Goal: Transaction & Acquisition: Obtain resource

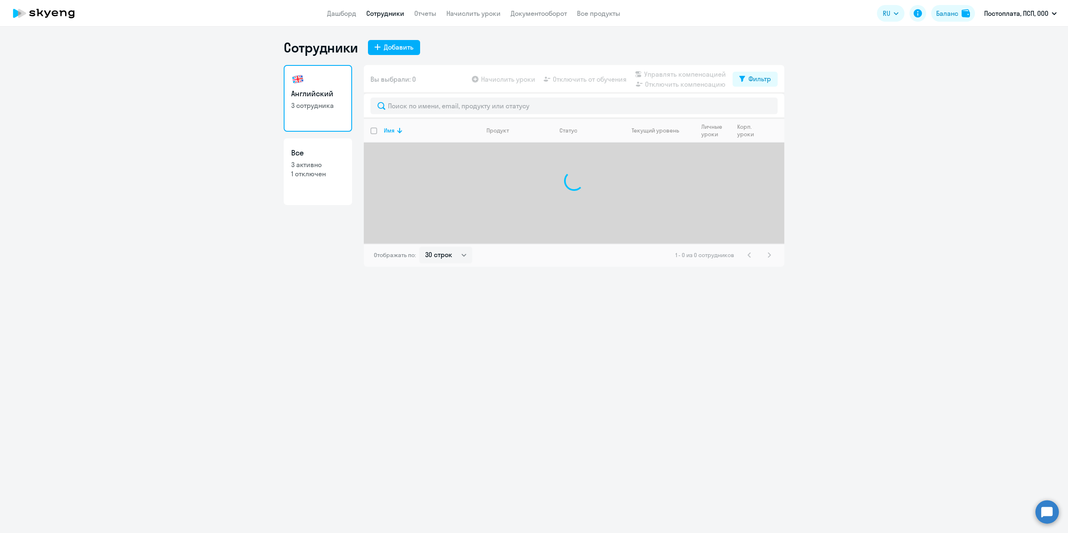
select select "30"
click at [523, 12] on link "Документооборот" at bounding box center [539, 13] width 56 height 8
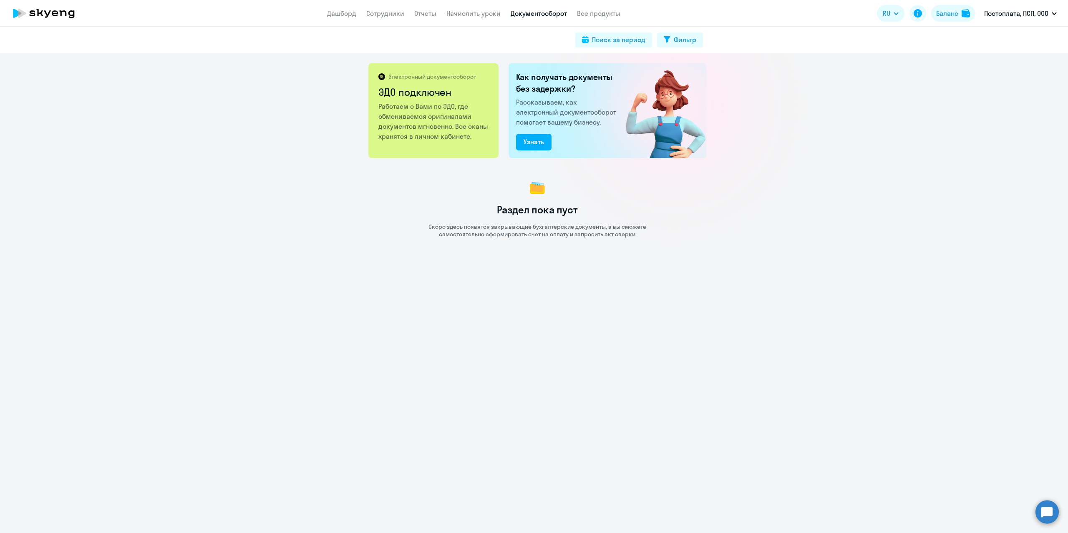
click at [329, 6] on app-header "Дашборд Сотрудники Отчеты Начислить уроки Документооборот Все продукты Дашборд …" at bounding box center [534, 13] width 1068 height 27
click at [330, 11] on link "Дашборд" at bounding box center [341, 13] width 29 height 8
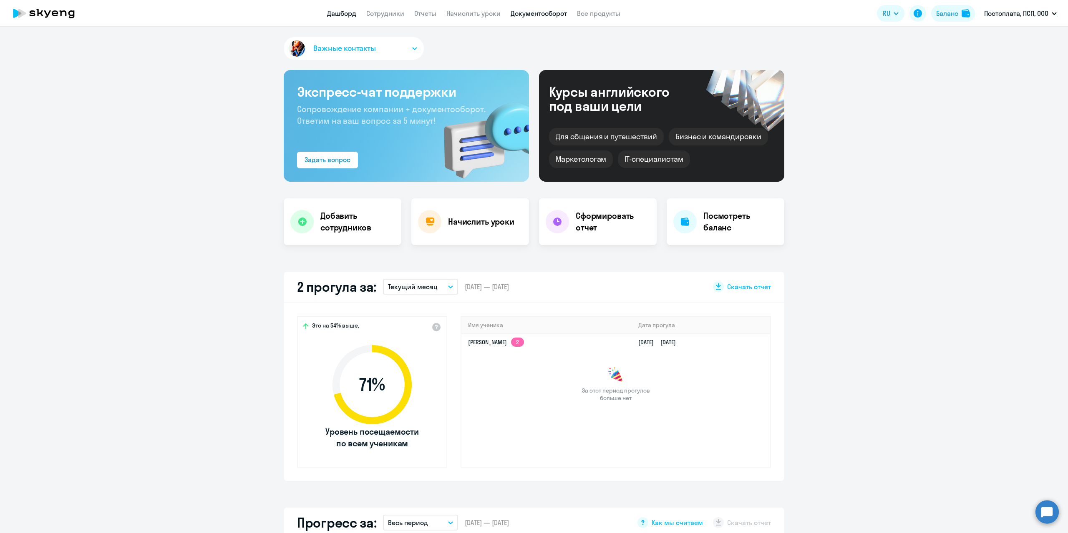
click at [523, 14] on link "Документооборот" at bounding box center [539, 13] width 56 height 8
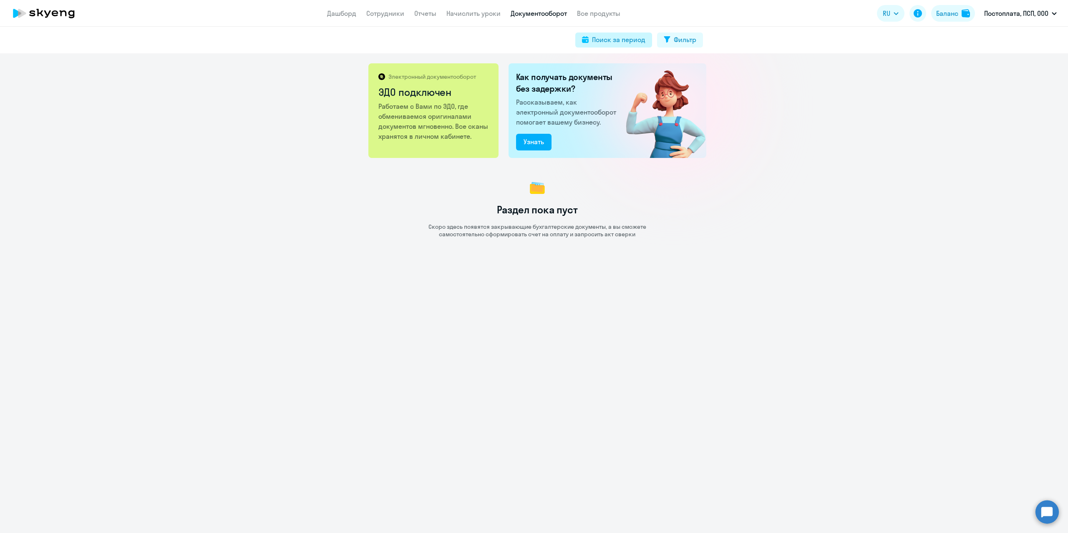
click at [621, 36] on div "Поиск за период" at bounding box center [618, 40] width 53 height 10
select select "all"
click at [586, 75] on select "Все январь февраль март апрель май июнь июль август сентябрь октябрь ноябрь дек…" at bounding box center [567, 78] width 50 height 17
click at [638, 75] on select "Все 2025 2024 2023 2022 2021 2020 2019 2018 2017 2016" at bounding box center [620, 78] width 50 height 17
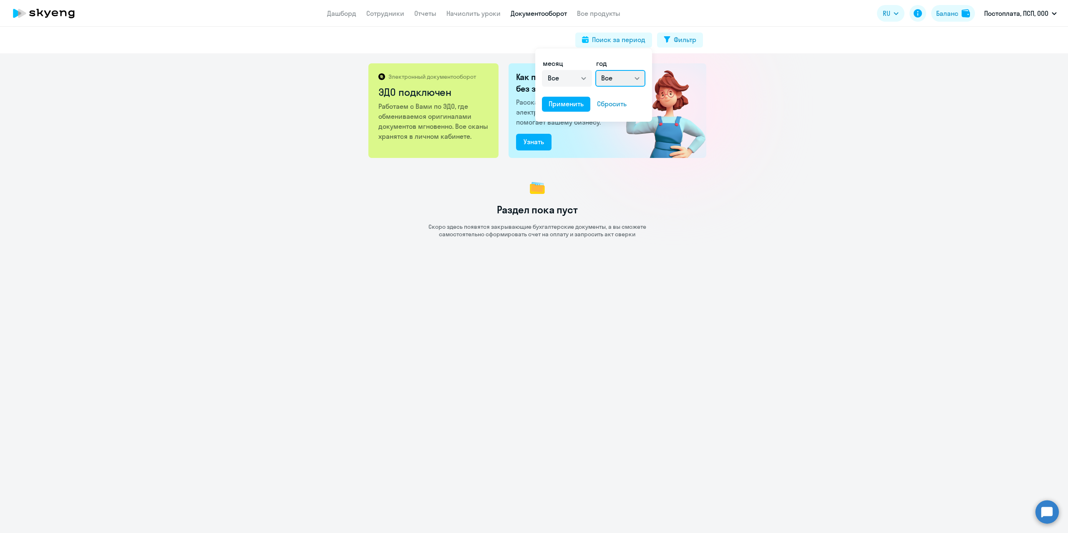
select select "2025"
click at [595, 70] on select "Все 2025 2024 2023 2022 2021 2020 2019 2018 2017 2016" at bounding box center [620, 78] width 50 height 17
click at [586, 78] on select "Все январь февраль март апрель май июнь июль август сентябрь октябрь ноябрь дек…" at bounding box center [567, 78] width 50 height 17
select select "7"
click at [542, 70] on select "Все январь февраль март апрель май июнь июль август сентябрь октябрь ноябрь дек…" at bounding box center [567, 78] width 50 height 17
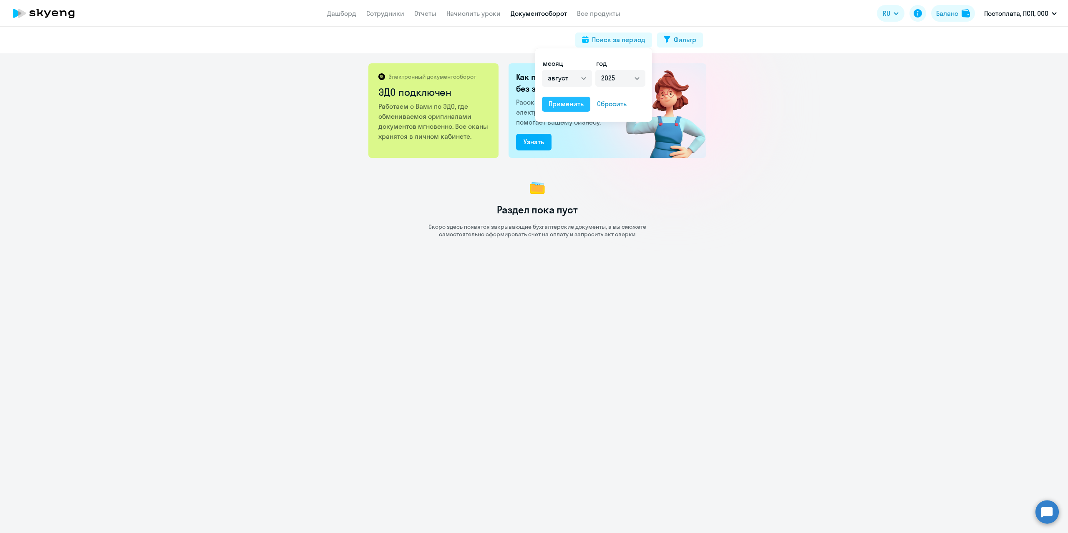
click at [570, 105] on div "Применить" at bounding box center [565, 104] width 35 height 10
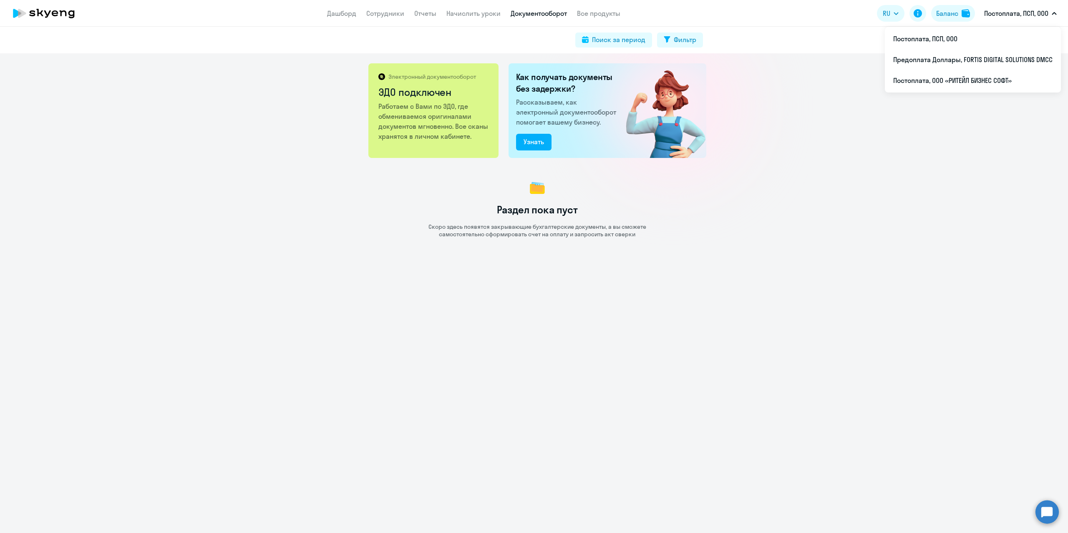
click at [1018, 15] on p "Постоплата, ПСП, ООО" at bounding box center [1016, 13] width 64 height 10
click at [986, 13] on p "Постоплата, ПСП, ООО" at bounding box center [1016, 13] width 64 height 10
click at [1010, 12] on p "Постоплата, ПСП, ООО" at bounding box center [1016, 13] width 64 height 10
click at [970, 76] on li "Постоплата, ООО «РИТЕЙЛ БИЗНЕС СОФТ»" at bounding box center [973, 80] width 176 height 21
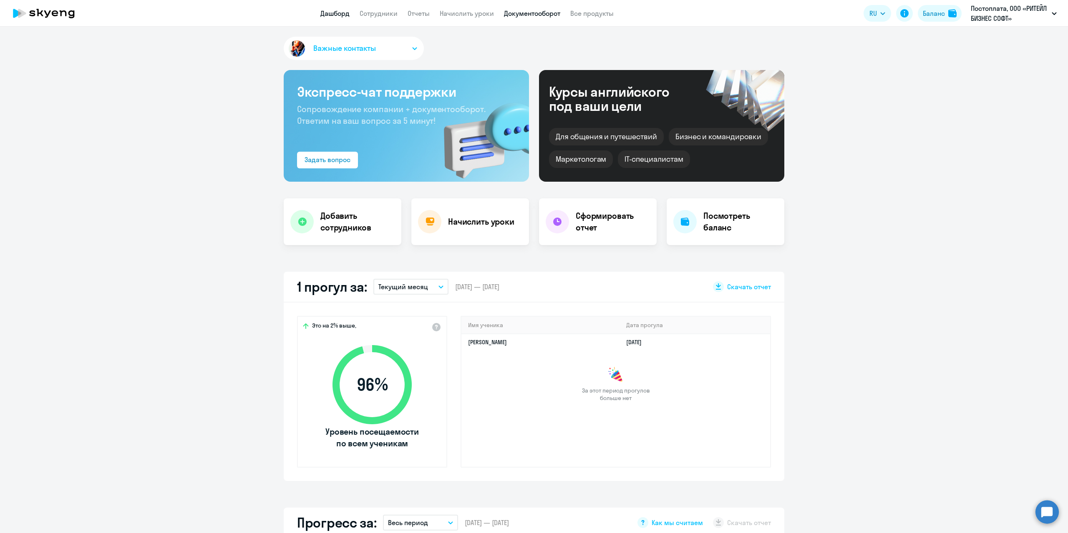
click at [516, 14] on link "Документооборот" at bounding box center [532, 13] width 56 height 8
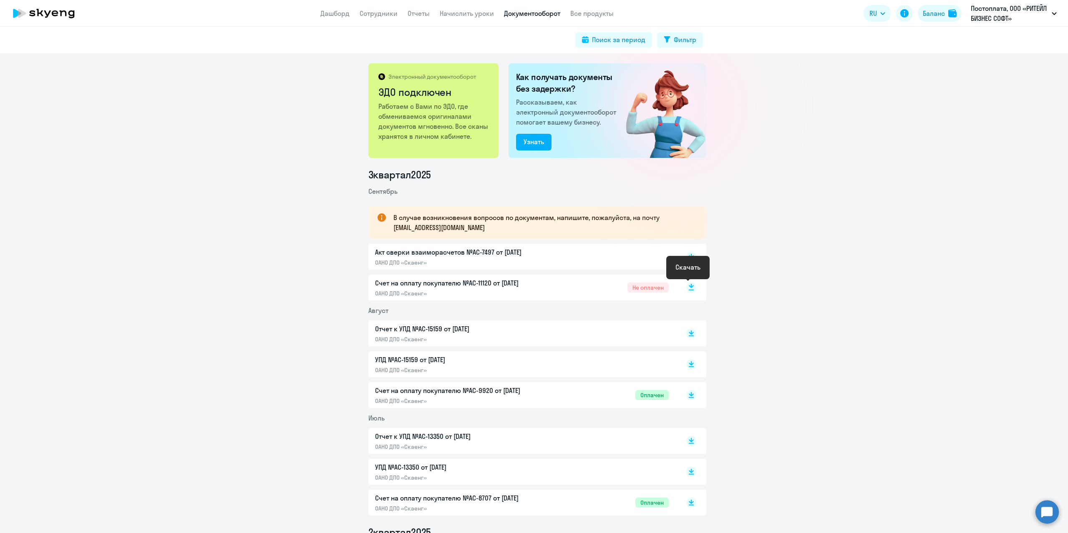
click at [689, 287] on rect at bounding box center [691, 288] width 10 height 10
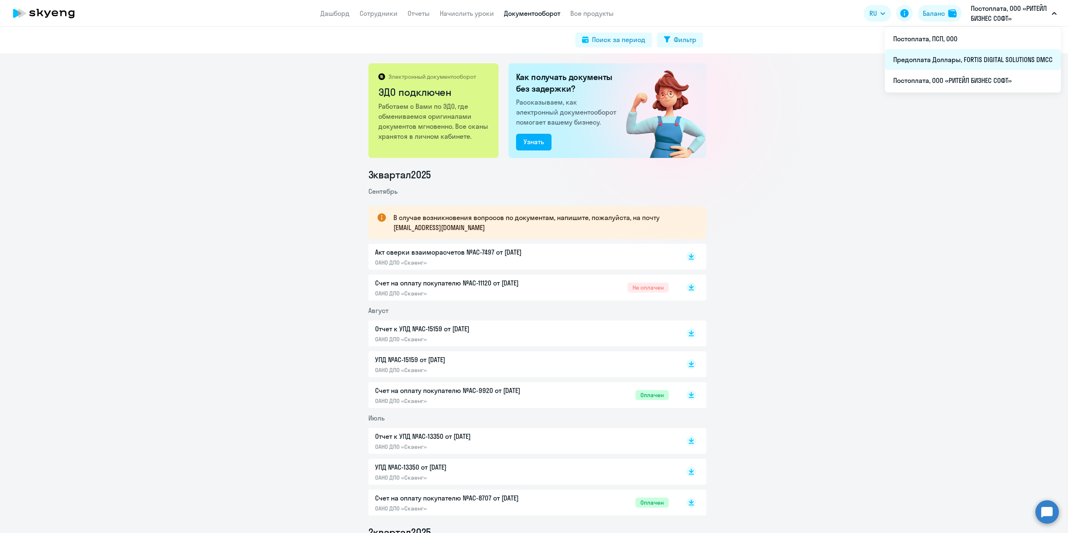
click at [956, 55] on li "Предоплата Доллары, FORTIS DIGITAL SOLUTIONS DMCC" at bounding box center [973, 59] width 176 height 21
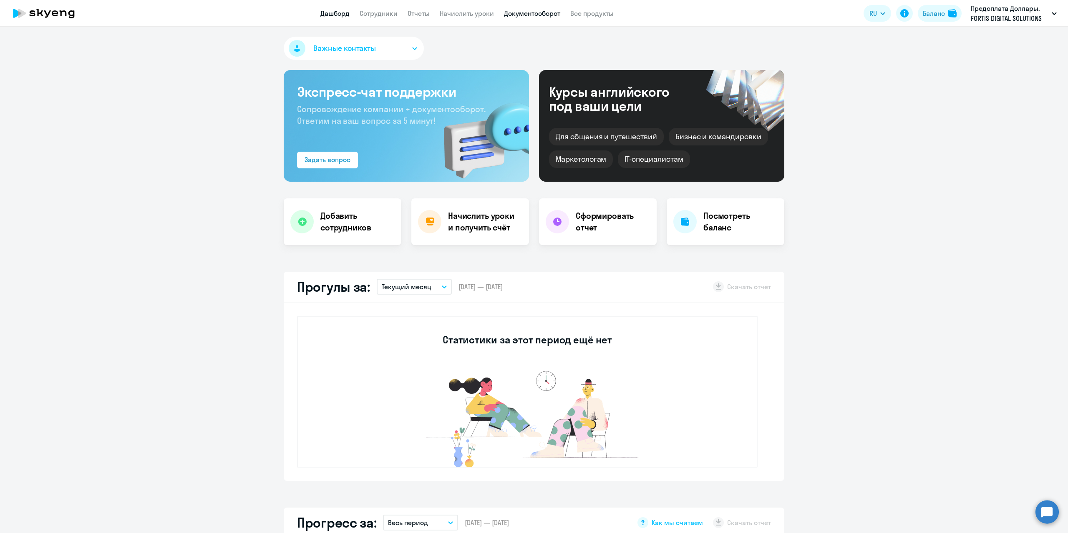
click at [518, 12] on link "Документооборот" at bounding box center [532, 13] width 56 height 8
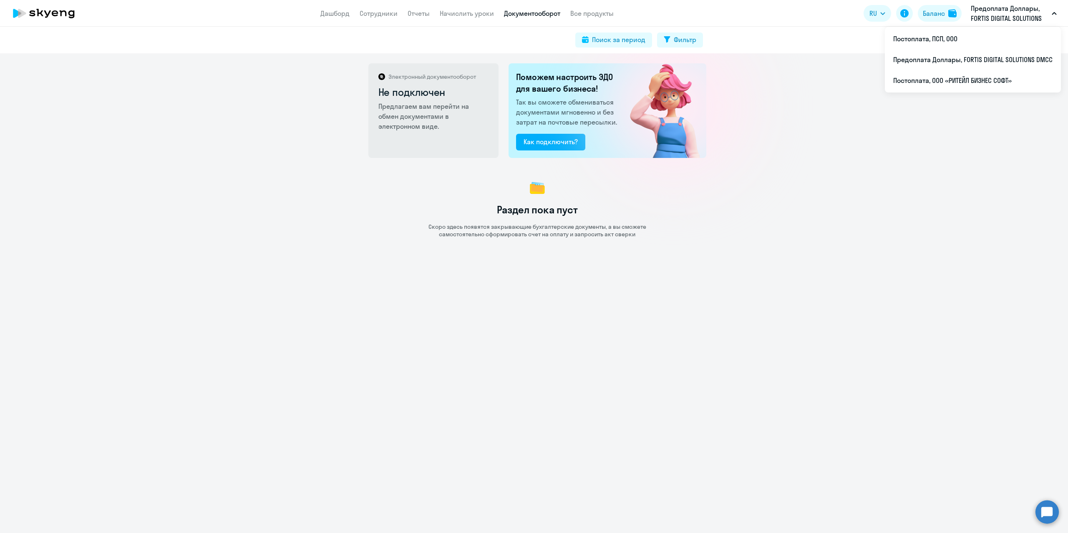
click at [1027, 11] on p "Предоплата Доллары, FORTIS DIGITAL SOLUTIONS DMCC" at bounding box center [1010, 13] width 78 height 20
click at [1000, 18] on p "Предоплата Доллары, FORTIS DIGITAL SOLUTIONS DMCC" at bounding box center [1010, 13] width 78 height 20
drag, startPoint x: 981, startPoint y: 17, endPoint x: 971, endPoint y: 24, distance: 12.0
click at [981, 17] on p "Предоплата Доллары, FORTIS DIGITAL SOLUTIONS DMCC" at bounding box center [1010, 13] width 78 height 20
click at [977, 19] on p "Предоплата Доллары, FORTIS DIGITAL SOLUTIONS DMCC" at bounding box center [1010, 13] width 78 height 20
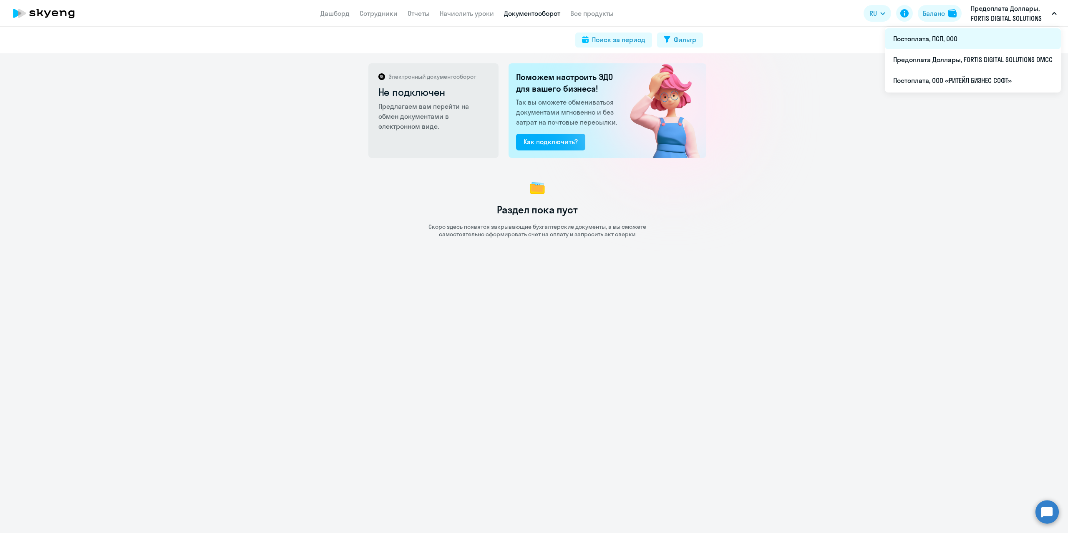
click at [985, 40] on li "Постоплата, ПСП, ООО" at bounding box center [973, 38] width 176 height 21
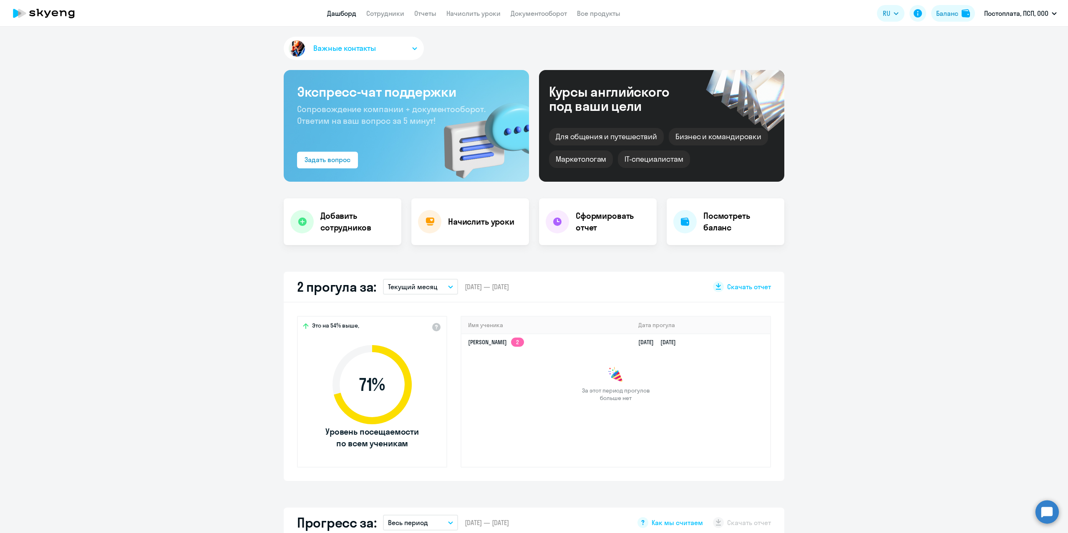
select select "30"
click at [532, 12] on link "Документооборот" at bounding box center [539, 13] width 56 height 8
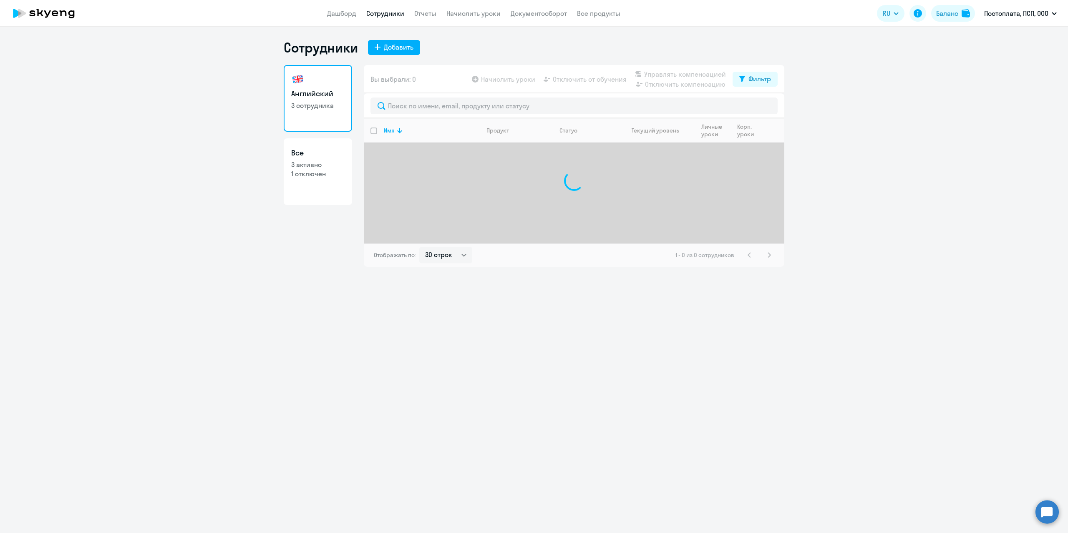
select select "30"
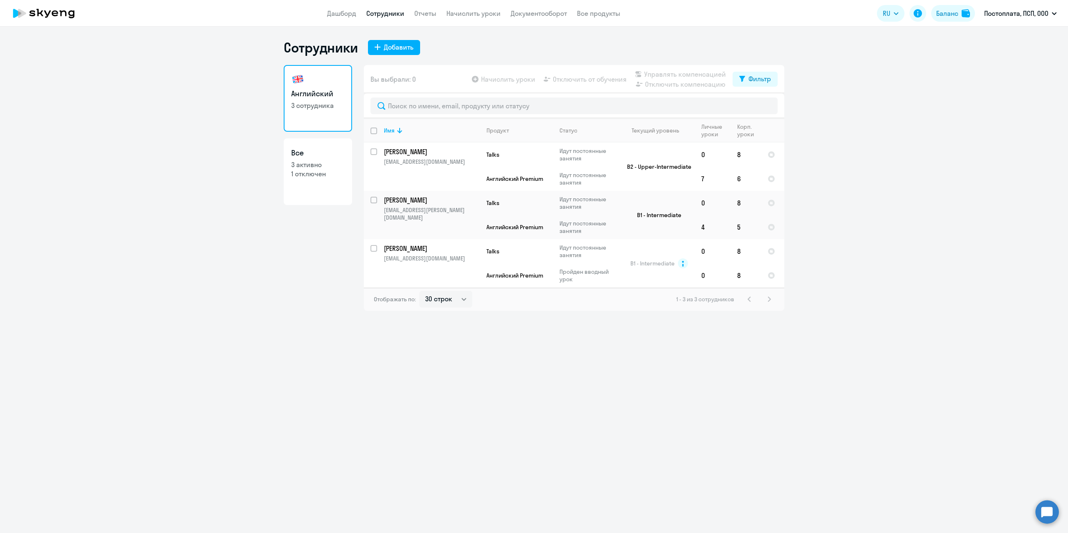
click at [537, 19] on app-header "Дашборд Сотрудники Отчеты Начислить уроки Документооборот Все продукты Дашборд …" at bounding box center [534, 13] width 1068 height 27
click at [536, 10] on link "Документооборот" at bounding box center [539, 13] width 56 height 8
